Goal: Information Seeking & Learning: Learn about a topic

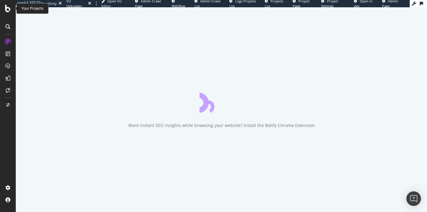
click at [7, 11] on icon at bounding box center [7, 8] width 5 height 7
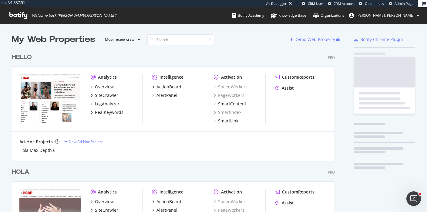
scroll to position [229, 328]
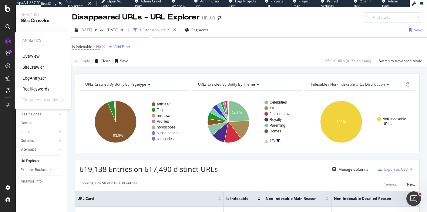
click at [29, 55] on div "Overview" at bounding box center [30, 56] width 17 height 6
